Goal: Task Accomplishment & Management: Complete application form

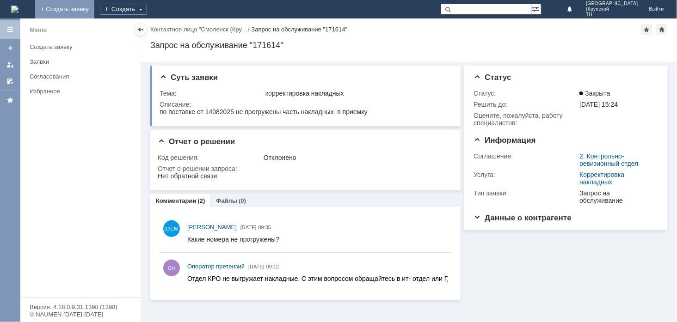
click at [94, 11] on link "+ Создать заявку" at bounding box center [64, 9] width 59 height 18
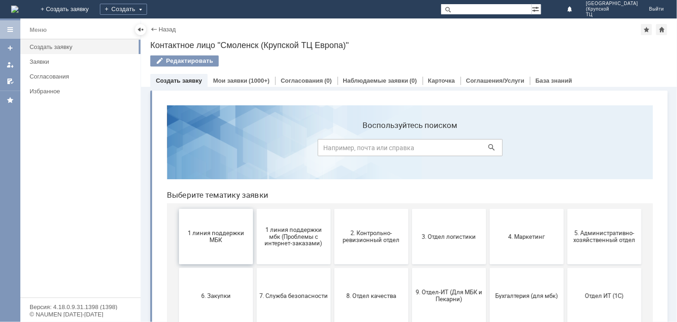
click at [197, 242] on span "1 линия поддержки МБК" at bounding box center [215, 236] width 68 height 14
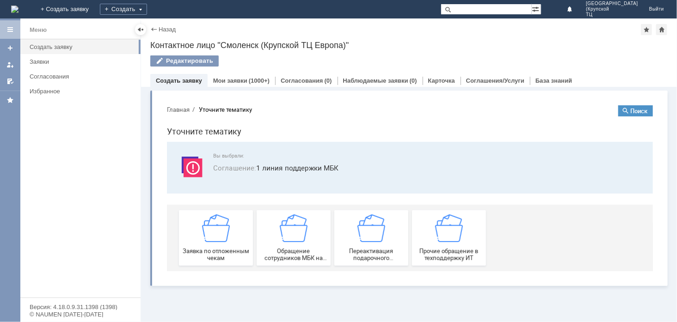
click at [197, 242] on div "Заявка по отложенным чекам" at bounding box center [215, 237] width 68 height 47
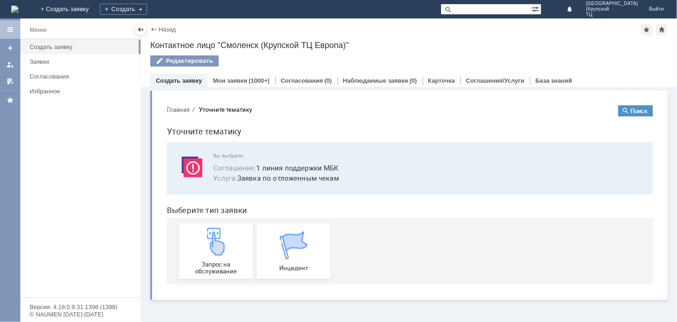
click at [197, 242] on div "Запрос на обслуживание" at bounding box center [215, 250] width 68 height 47
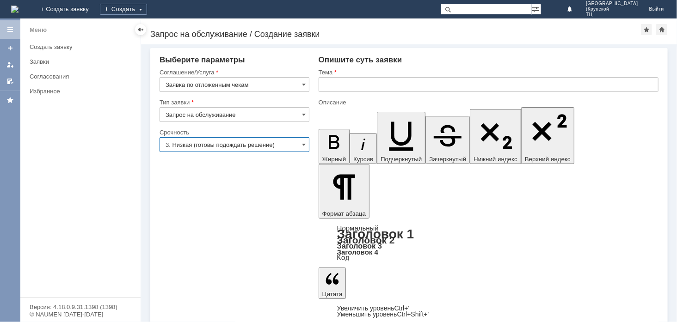
click at [300, 142] on input "3. Низкая (готовы подождать решение)" at bounding box center [234, 144] width 150 height 15
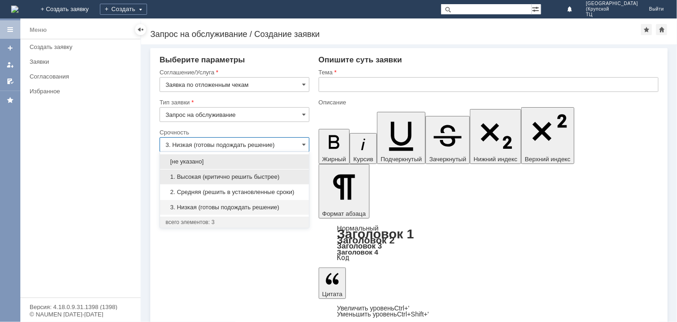
click at [284, 174] on span "1. Высокая (критично решить быстрее)" at bounding box center [234, 176] width 138 height 7
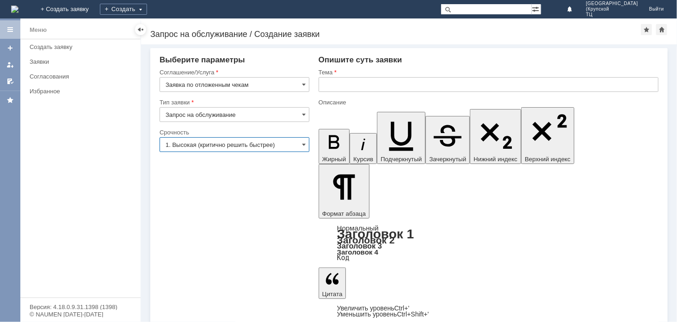
type input "1. Высокая (критично решить быстрее)"
click at [351, 85] on input "text" at bounding box center [488, 84] width 340 height 15
type input "отложенные чеки"
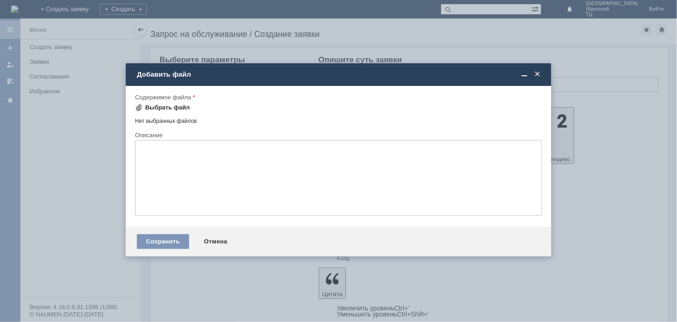
click at [153, 108] on div "Выбрать файл" at bounding box center [167, 107] width 45 height 7
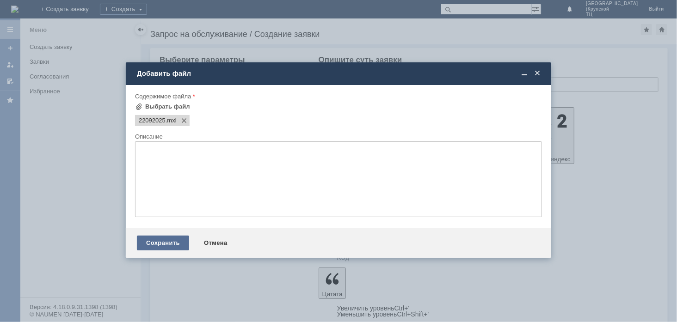
click at [169, 244] on div "Сохранить" at bounding box center [163, 243] width 52 height 15
